Goal: Transaction & Acquisition: Obtain resource

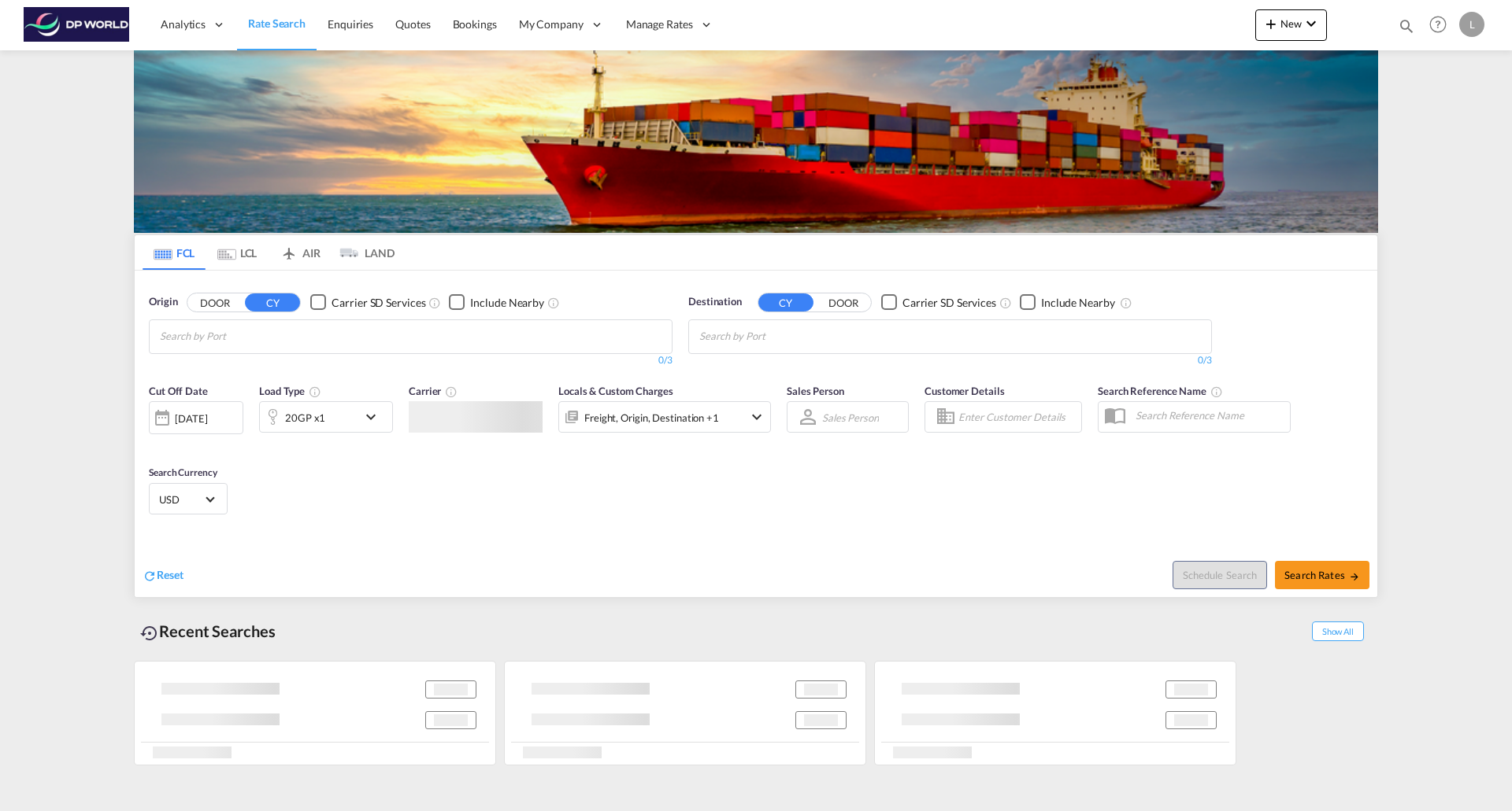
click at [373, 413] on md-icon "icon-chevron-down" at bounding box center [374, 416] width 27 height 19
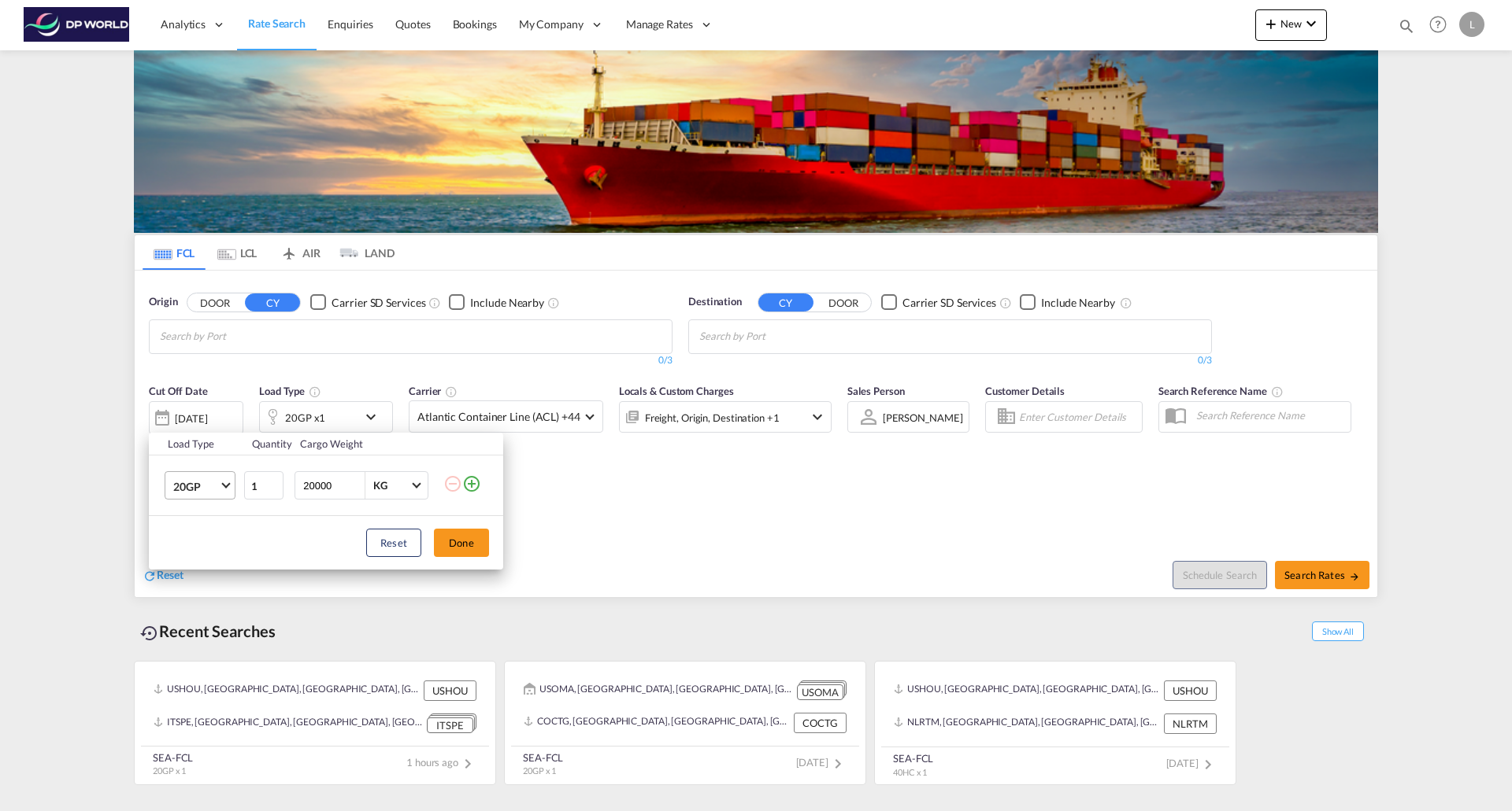
click at [220, 490] on md-select-value "20GP" at bounding box center [203, 485] width 63 height 27
click at [194, 561] on div "40HC" at bounding box center [187, 562] width 29 height 16
click at [484, 542] on button "Done" at bounding box center [461, 543] width 55 height 29
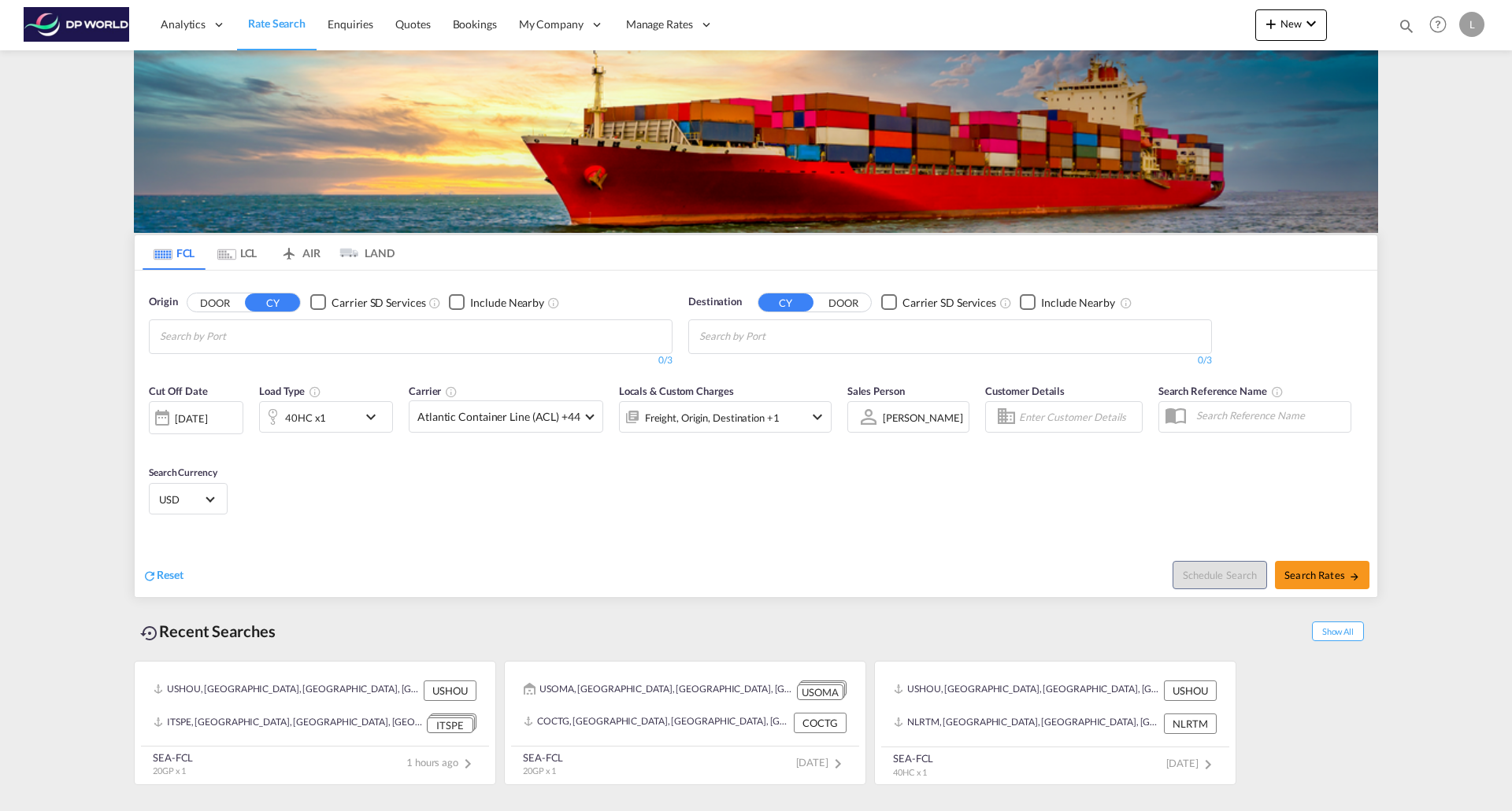
click at [224, 410] on div "[DATE]" at bounding box center [195, 417] width 94 height 33
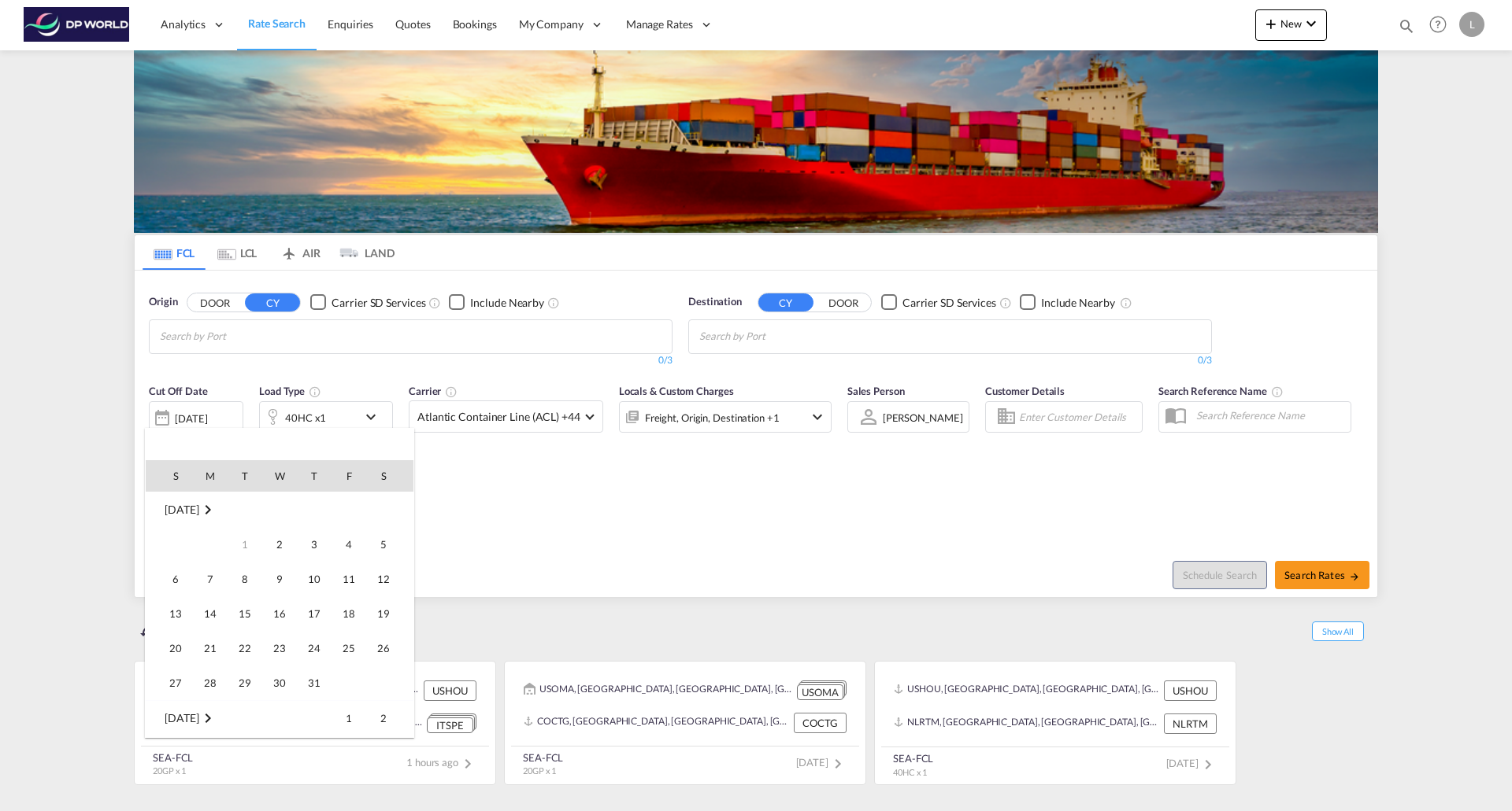
scroll to position [417, 0]
click at [274, 722] on span "1" at bounding box center [280, 719] width 32 height 32
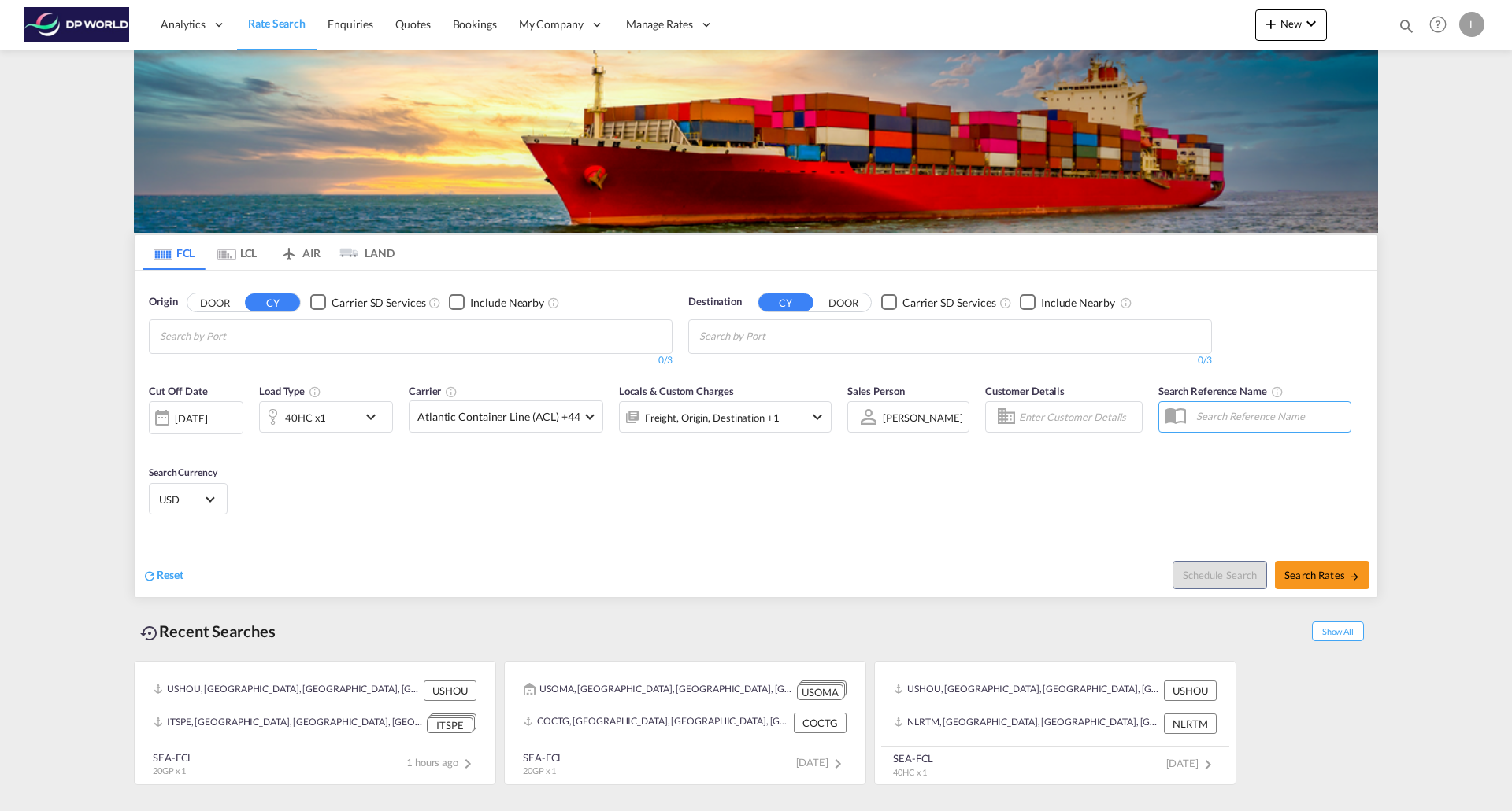
click at [266, 329] on input "Chips input." at bounding box center [235, 336] width 149 height 25
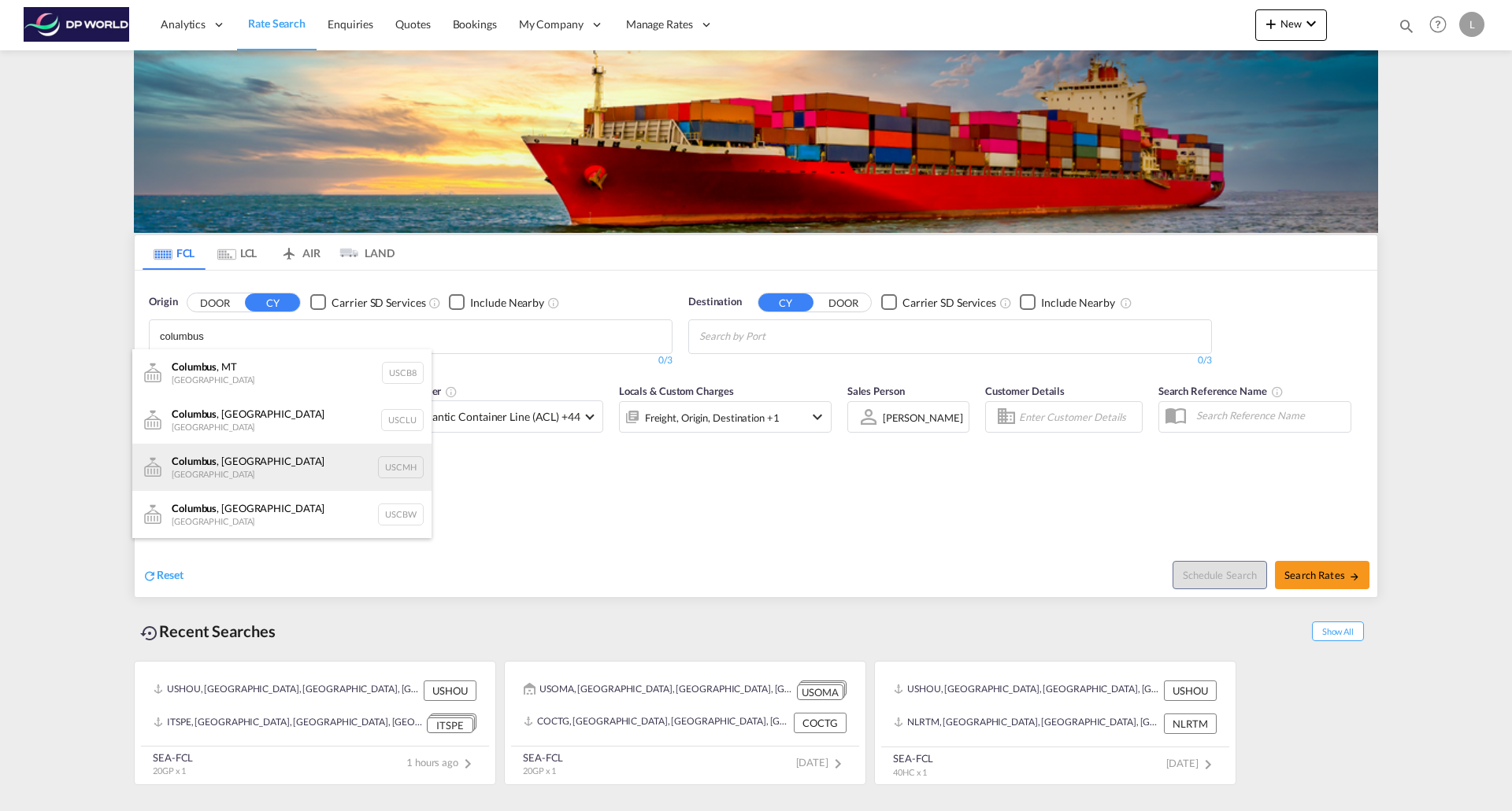
type input "columbus"
click at [248, 467] on div "[GEOGRAPHIC_DATA] , [GEOGRAPHIC_DATA] United States USCMH" at bounding box center [282, 468] width 299 height 47
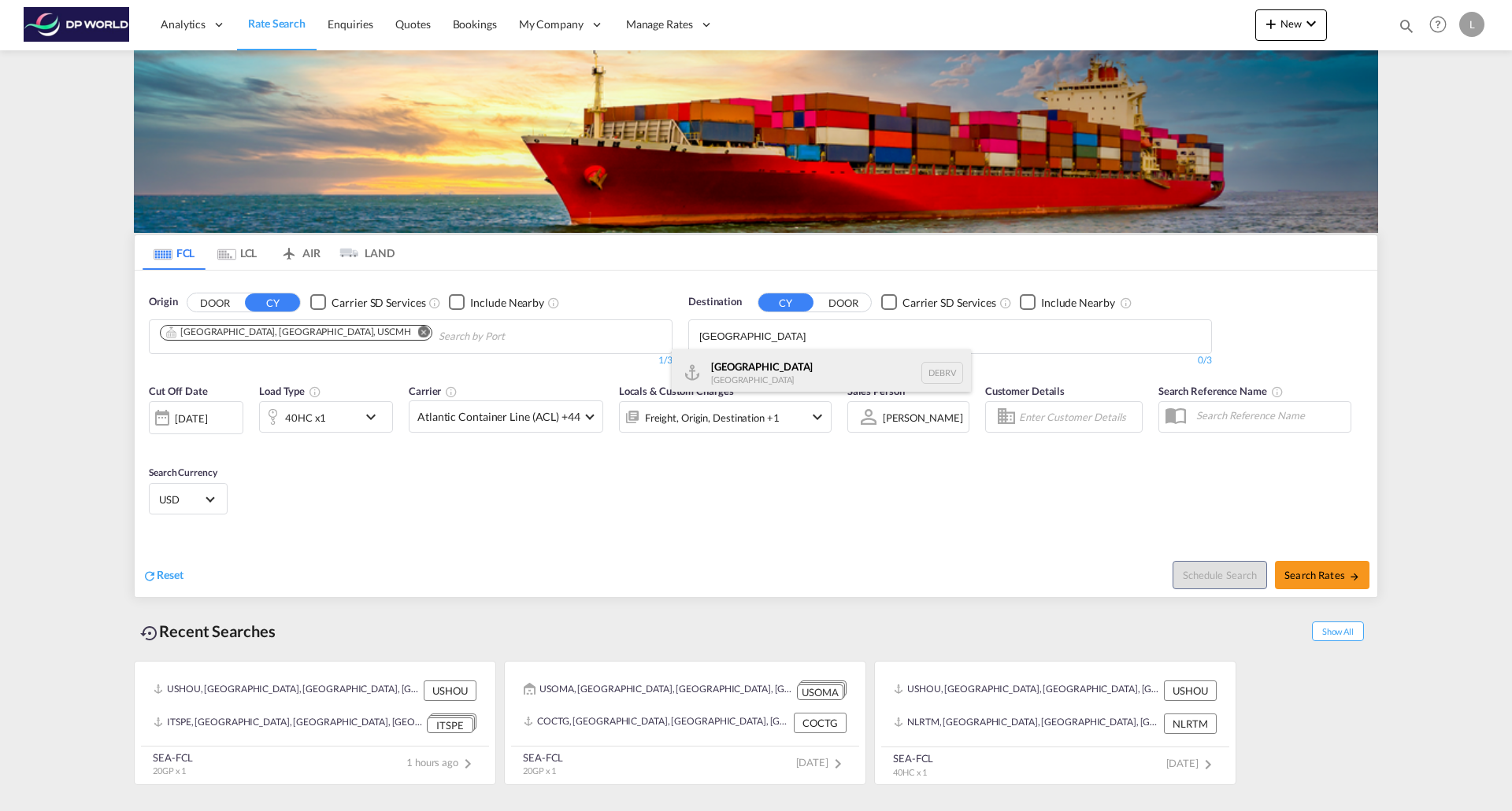
type input "[GEOGRAPHIC_DATA]"
click at [744, 358] on div "[GEOGRAPHIC_DATA] [GEOGRAPHIC_DATA] DEBRV" at bounding box center [821, 373] width 299 height 47
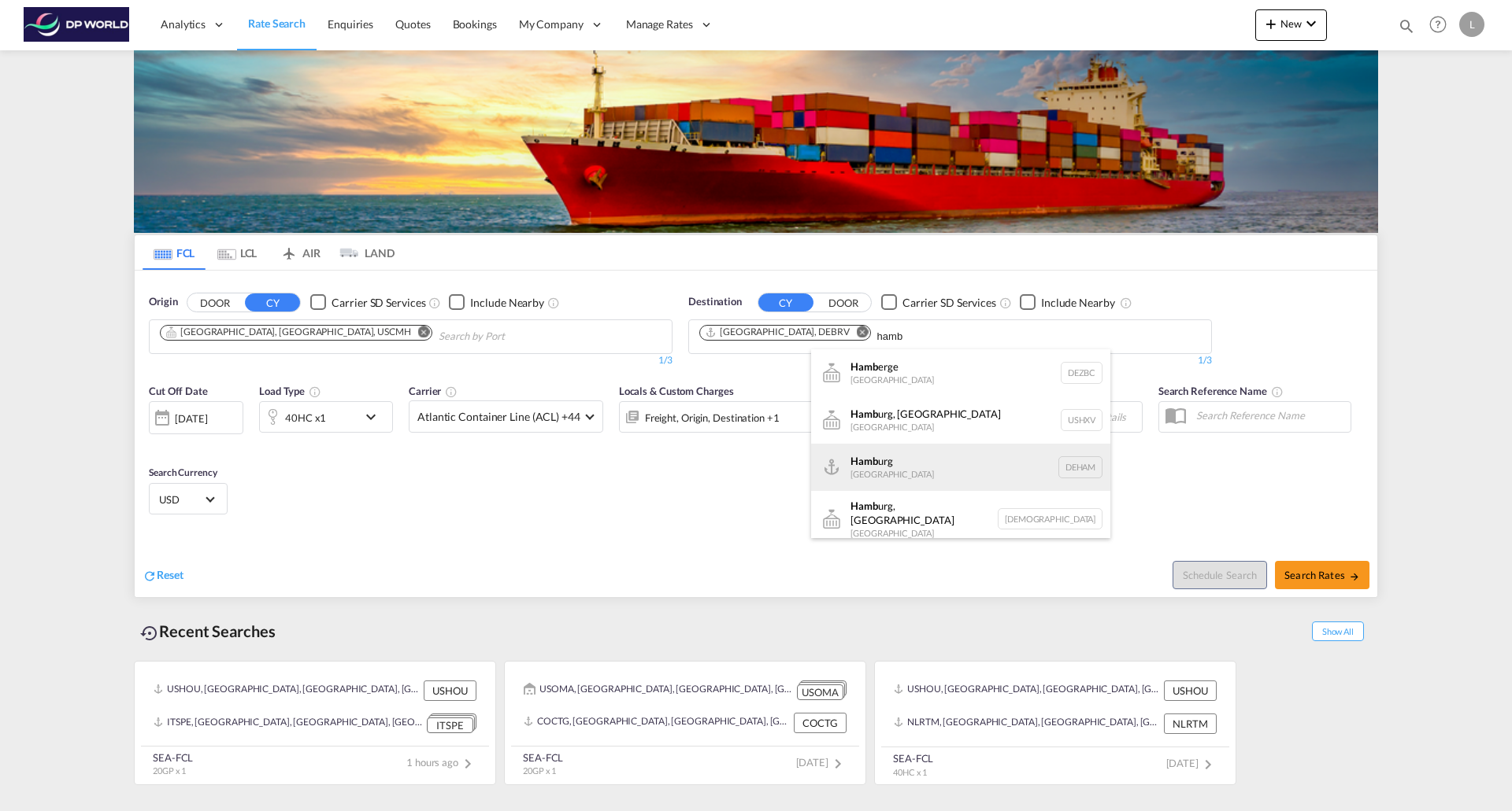
type input "hamb"
click at [890, 463] on div "Hamb urg [GEOGRAPHIC_DATA] [GEOGRAPHIC_DATA]" at bounding box center [961, 468] width 299 height 47
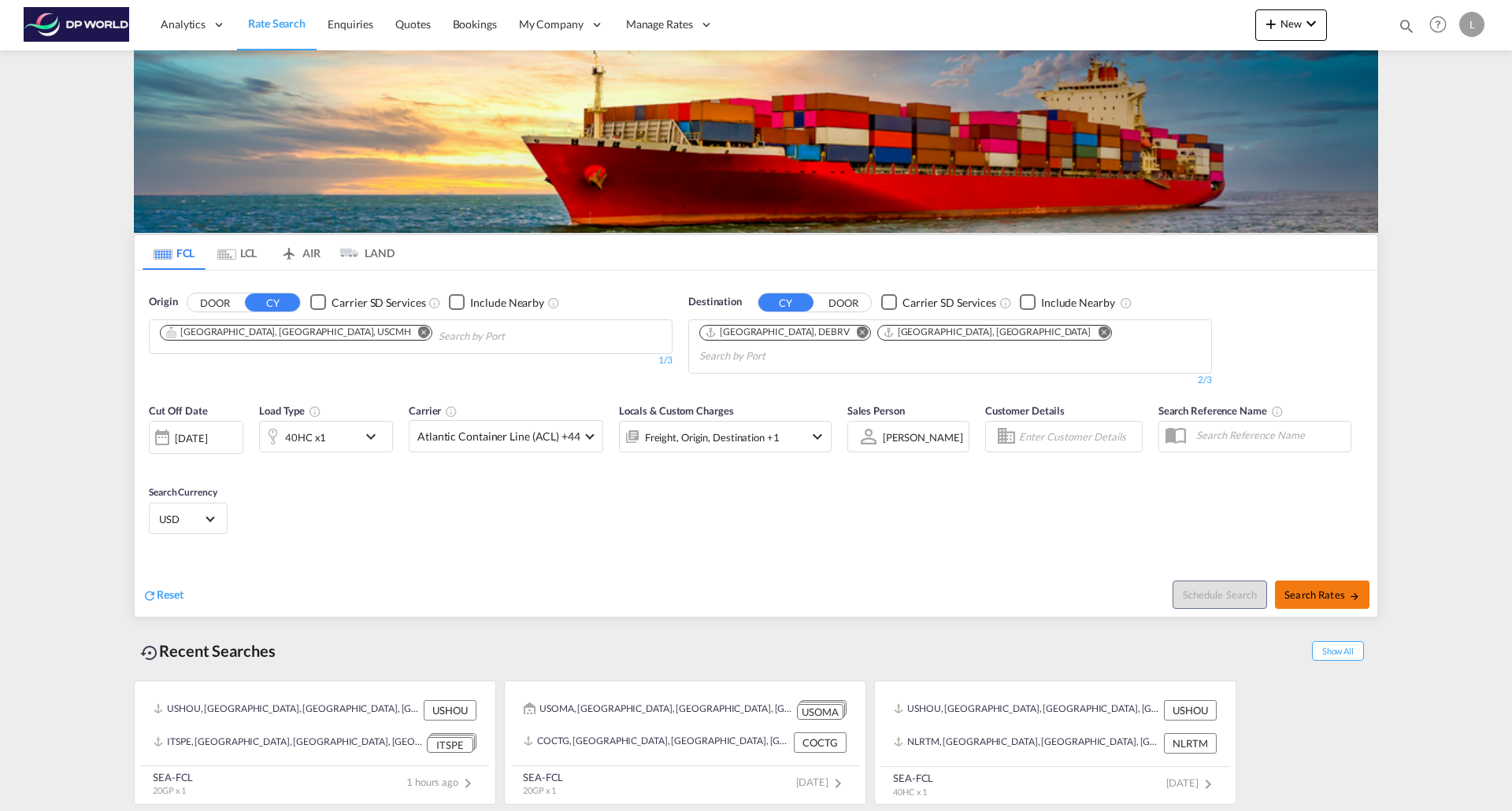
click at [1319, 588] on span "Search Rates" at bounding box center [1322, 594] width 75 height 13
type input "USCMH to DEBRV,DEHAM / [DATE]"
